Goal: Transaction & Acquisition: Download file/media

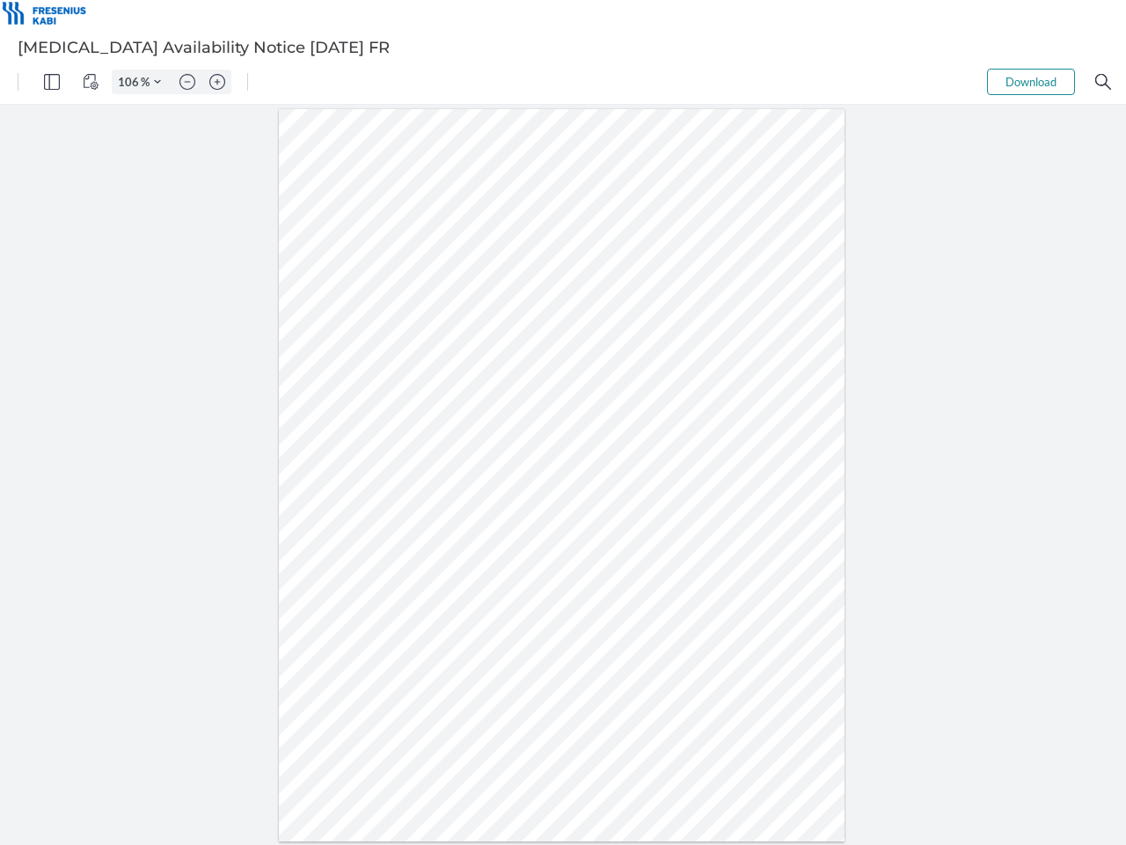
click at [52, 82] on img "Panel" at bounding box center [52, 82] width 16 height 16
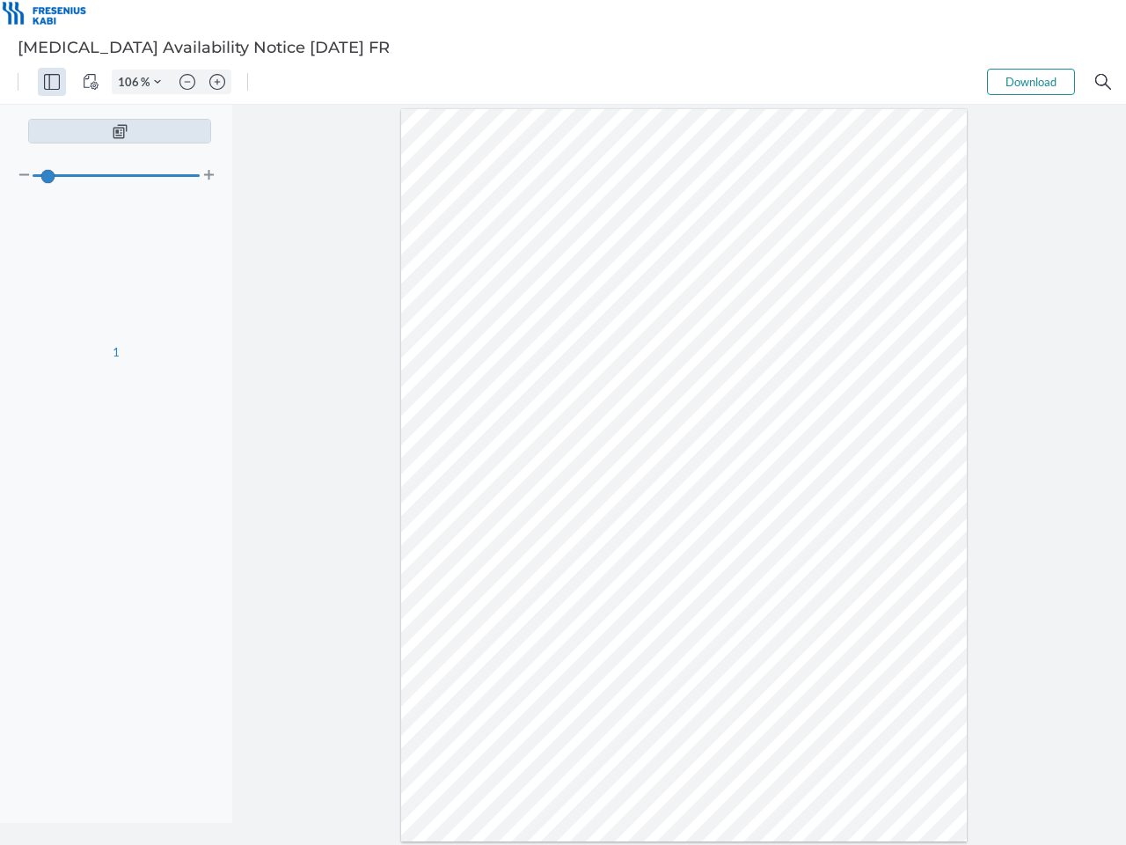
click at [91, 82] on img "View Controls" at bounding box center [91, 82] width 16 height 16
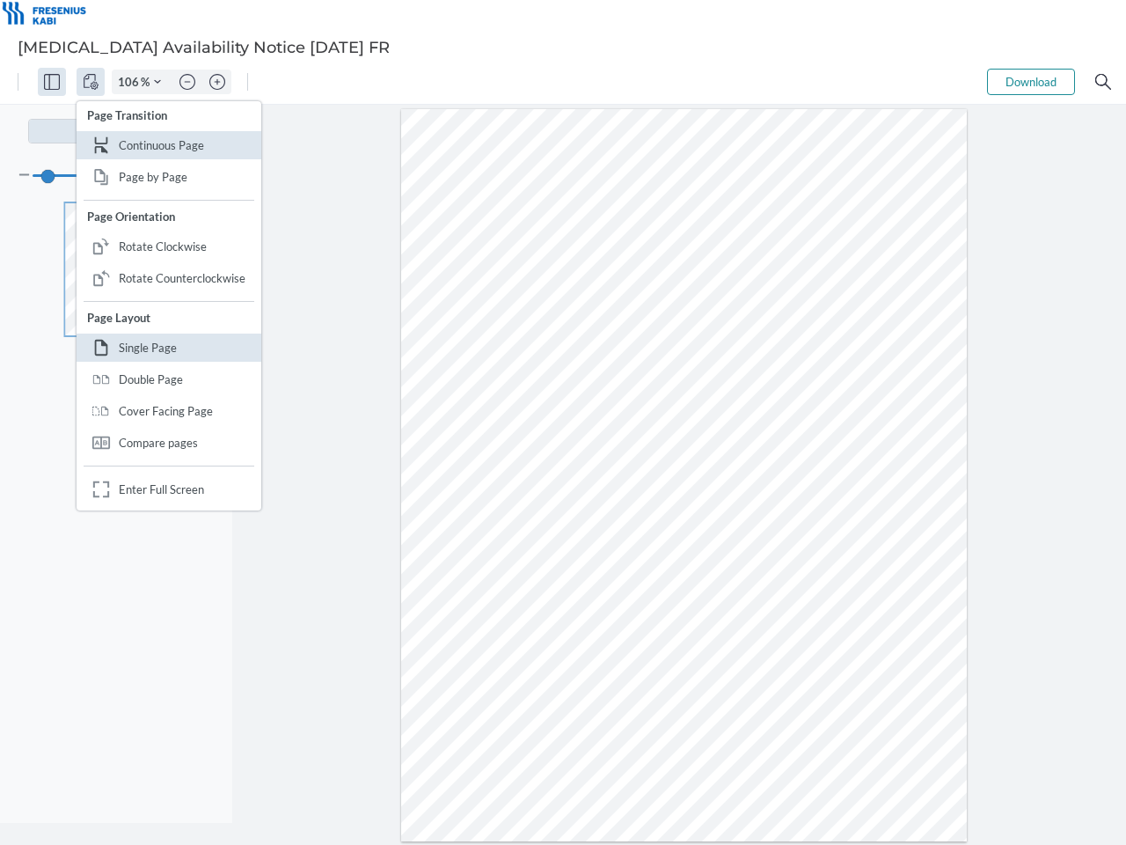
click at [131, 82] on input "106" at bounding box center [127, 82] width 28 height 16
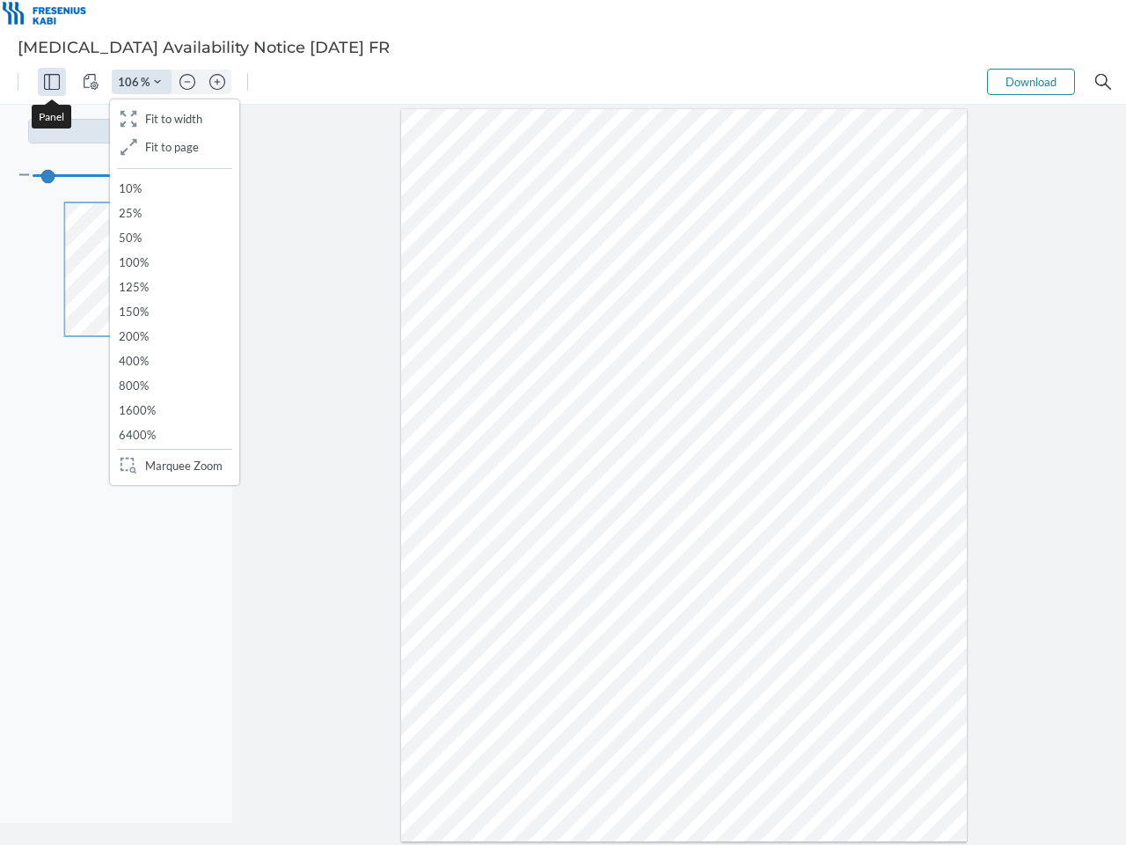
click at [157, 82] on img "Zoom Controls" at bounding box center [157, 81] width 7 height 7
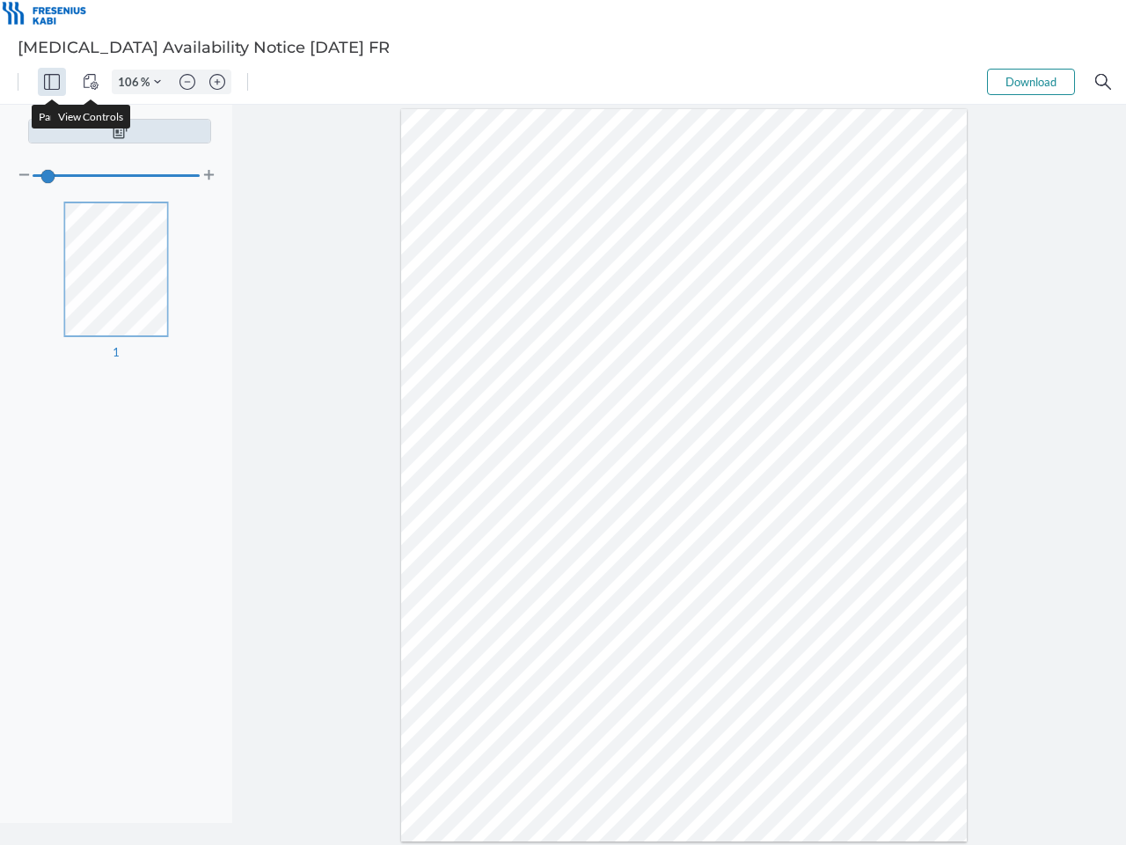
click at [187, 82] on img "Zoom out" at bounding box center [187, 82] width 16 height 16
click at [217, 82] on img "Zoom in" at bounding box center [217, 82] width 16 height 16
type input "106"
click at [1031, 82] on button "Download" at bounding box center [1031, 82] width 88 height 26
click at [1103, 82] on img "Search" at bounding box center [1103, 82] width 16 height 16
